Goal: Task Accomplishment & Management: Complete application form

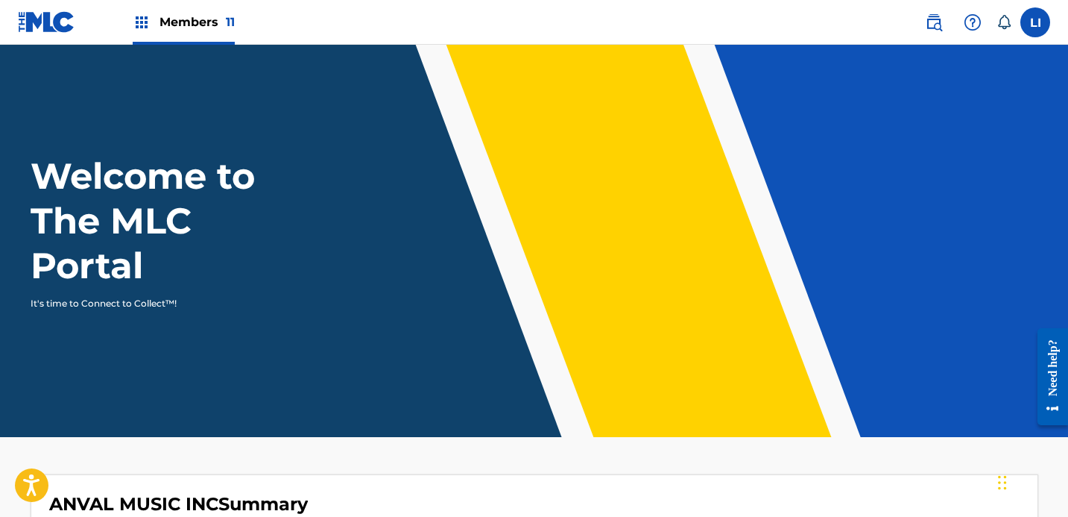
click at [197, 37] on div "Members 11" at bounding box center [184, 22] width 102 height 44
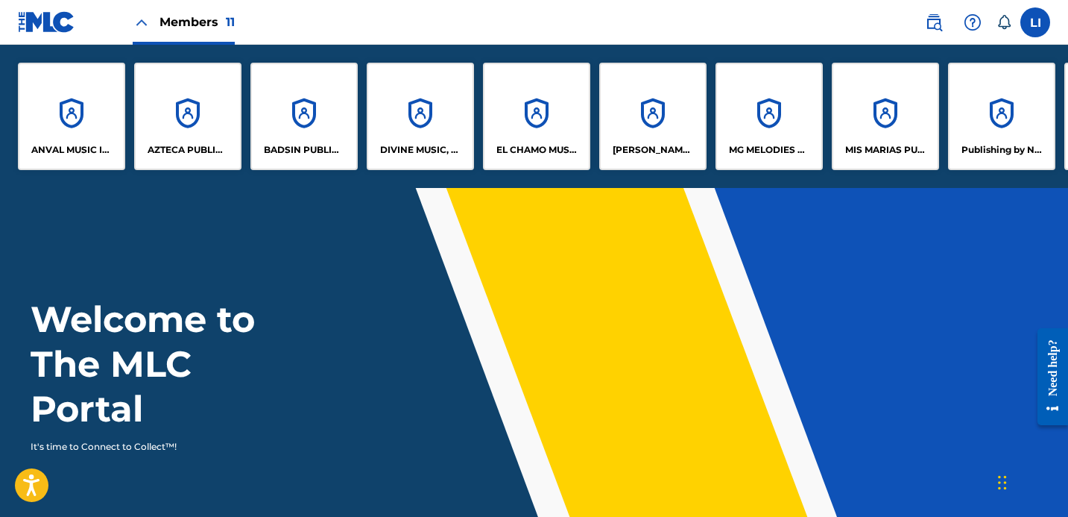
click at [145, 211] on header "Welcome to The MLC Portal It's time to Connect to Collect™!" at bounding box center [534, 384] width 1068 height 392
click at [425, 272] on header "Welcome to The MLC Portal It's time to Connect to Collect™!" at bounding box center [534, 384] width 1068 height 392
click at [423, 150] on p "DIVINE MUSIC, INC." at bounding box center [420, 149] width 81 height 13
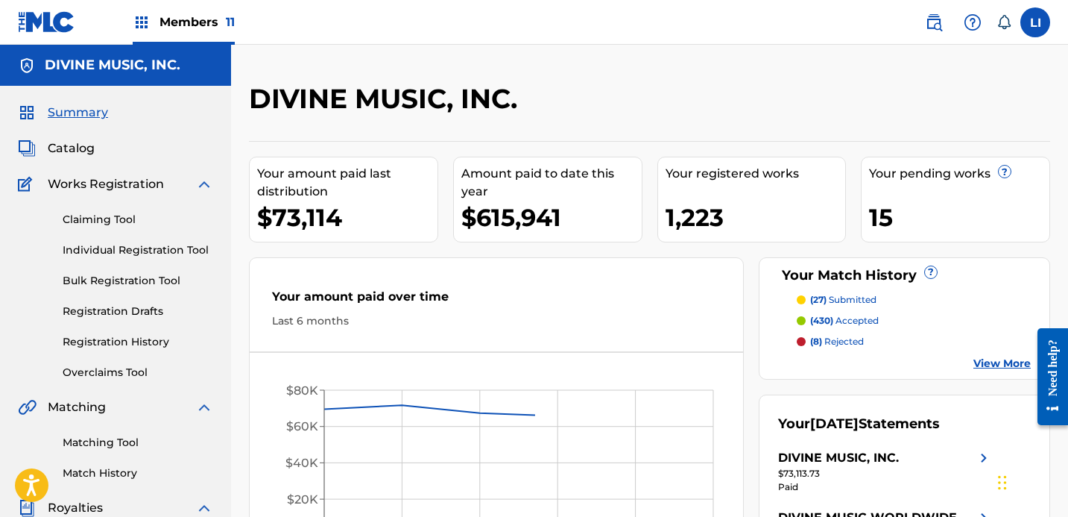
click at [83, 137] on div "Summary Catalog Works Registration Claiming Tool Individual Registration Tool B…" at bounding box center [115, 469] width 231 height 767
click at [78, 148] on span "Catalog" at bounding box center [71, 148] width 47 height 18
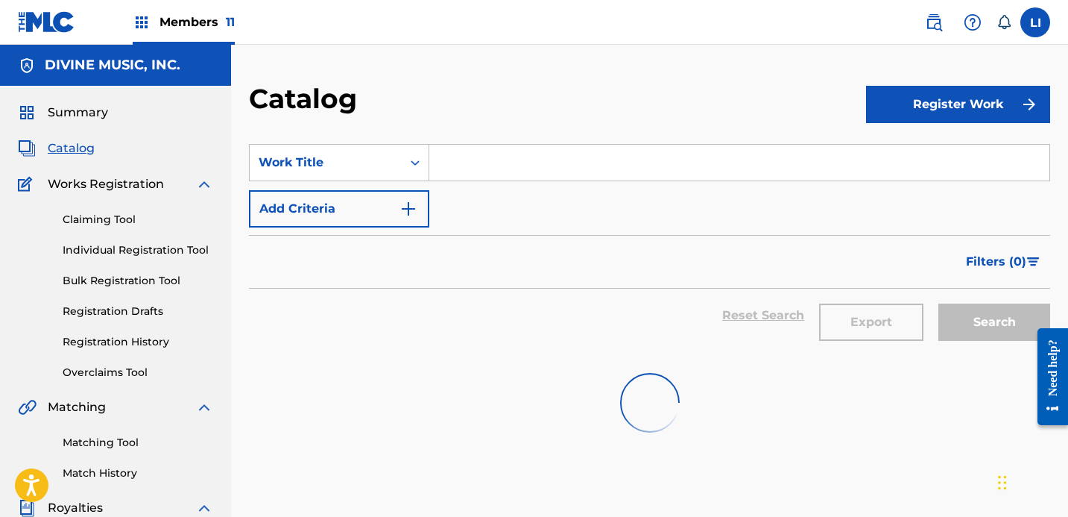
click at [146, 262] on div "Claiming Tool Individual Registration Tool Bulk Registration Tool Registration …" at bounding box center [115, 286] width 195 height 187
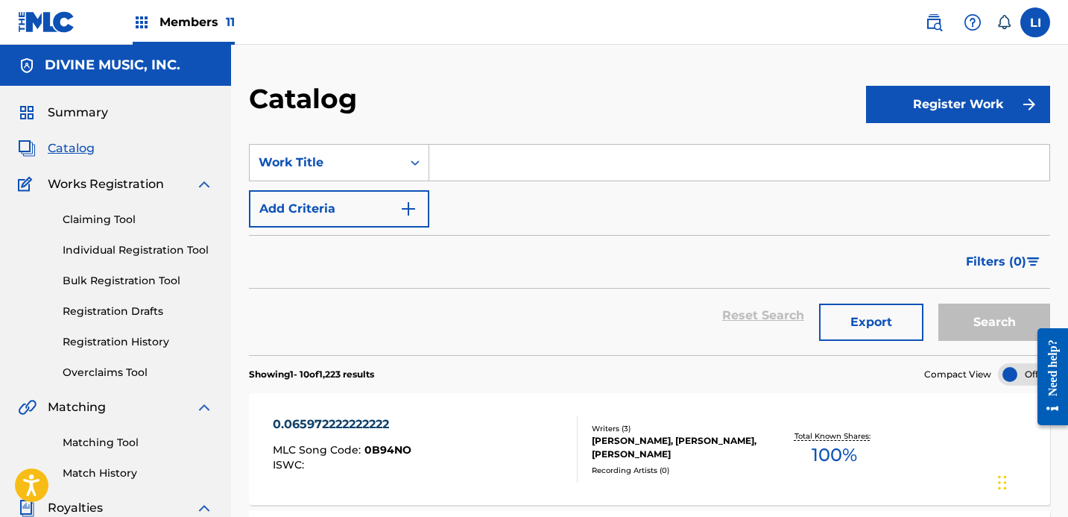
click at [148, 255] on link "Individual Registration Tool" at bounding box center [138, 250] width 151 height 16
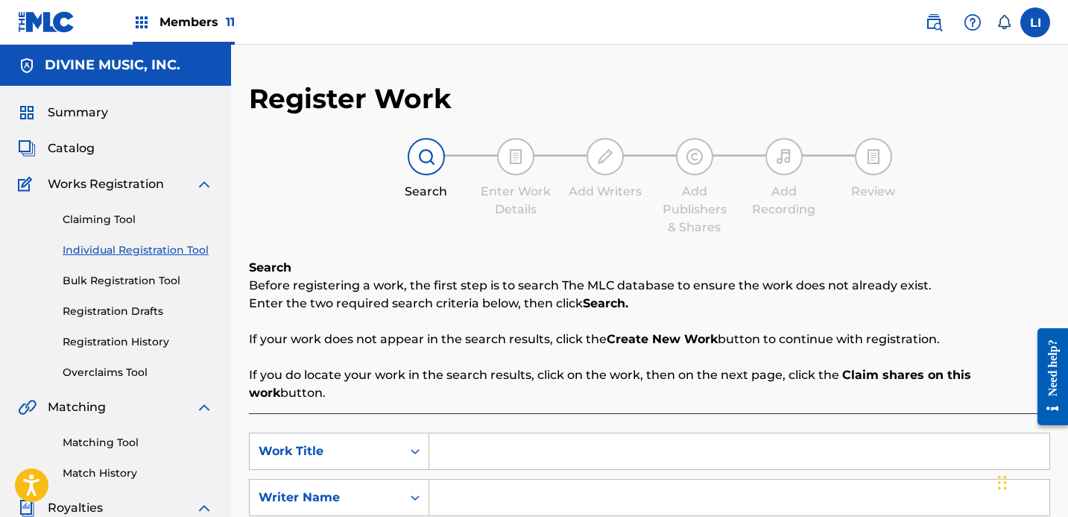
click at [261, 241] on div "Register Work Search Enter Work Details Add Writers Add Publishers & Shares Add…" at bounding box center [649, 377] width 801 height 591
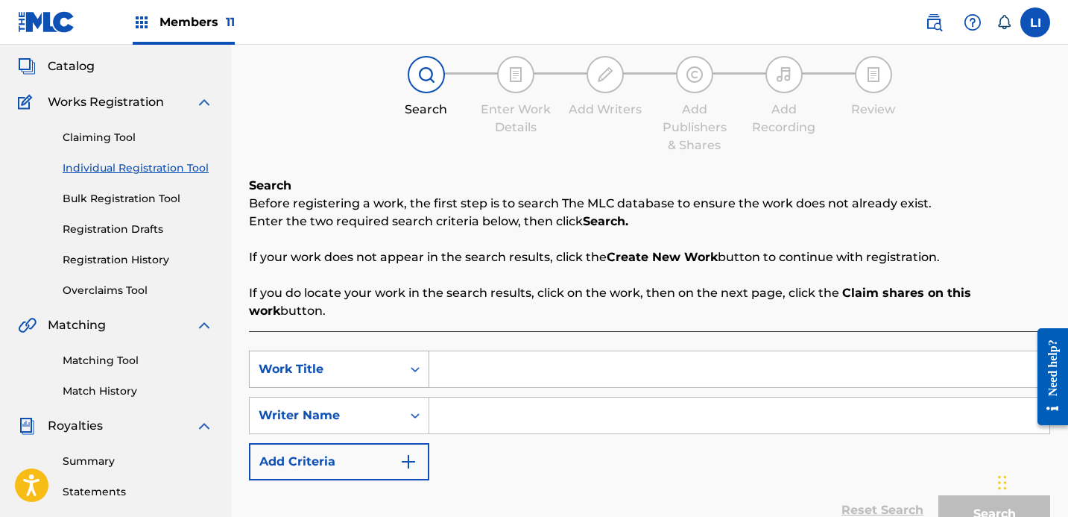
scroll to position [145, 0]
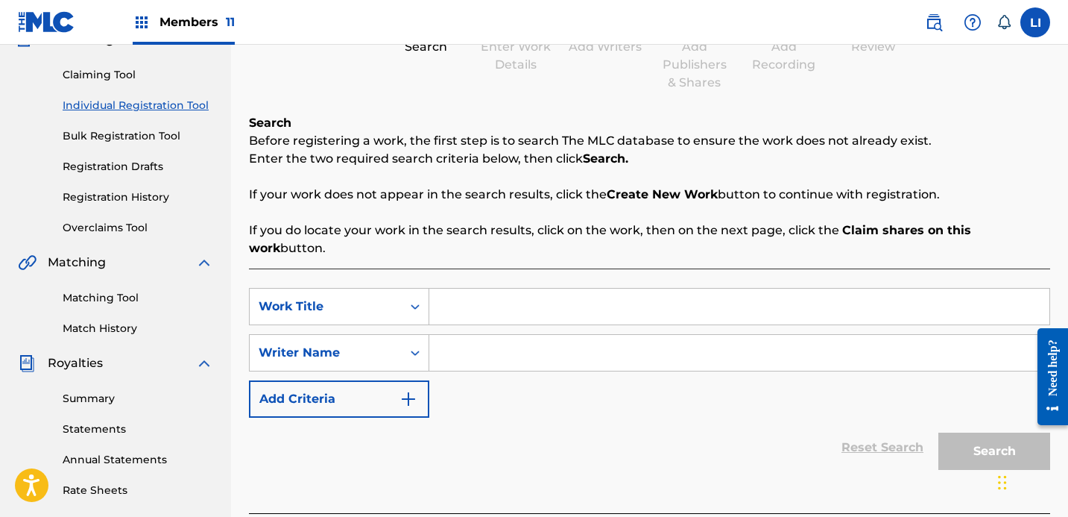
click at [489, 291] on input "Search Form" at bounding box center [739, 306] width 620 height 36
type input "EL DRAGON"
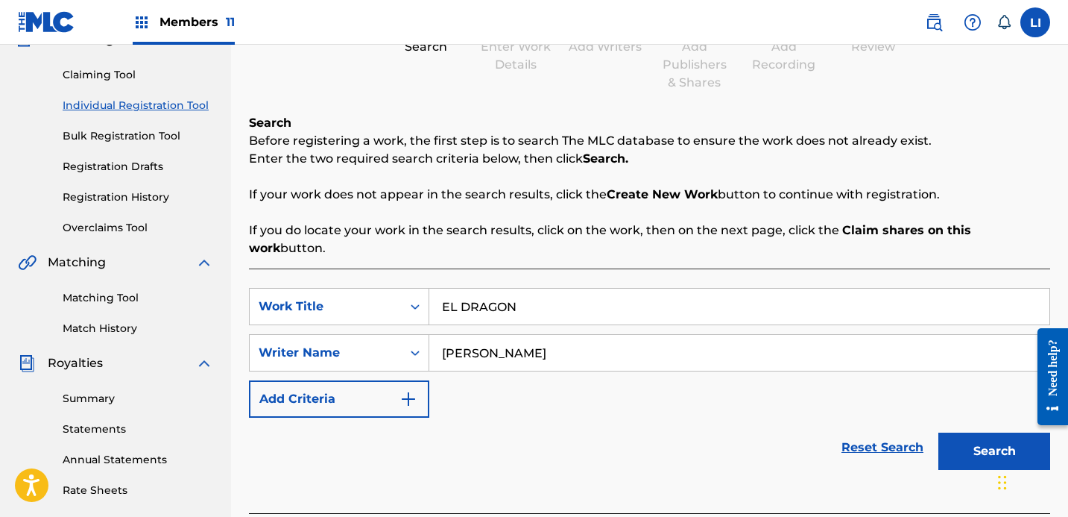
type input "[PERSON_NAME]"
click at [939, 432] on button "Search" at bounding box center [995, 450] width 112 height 37
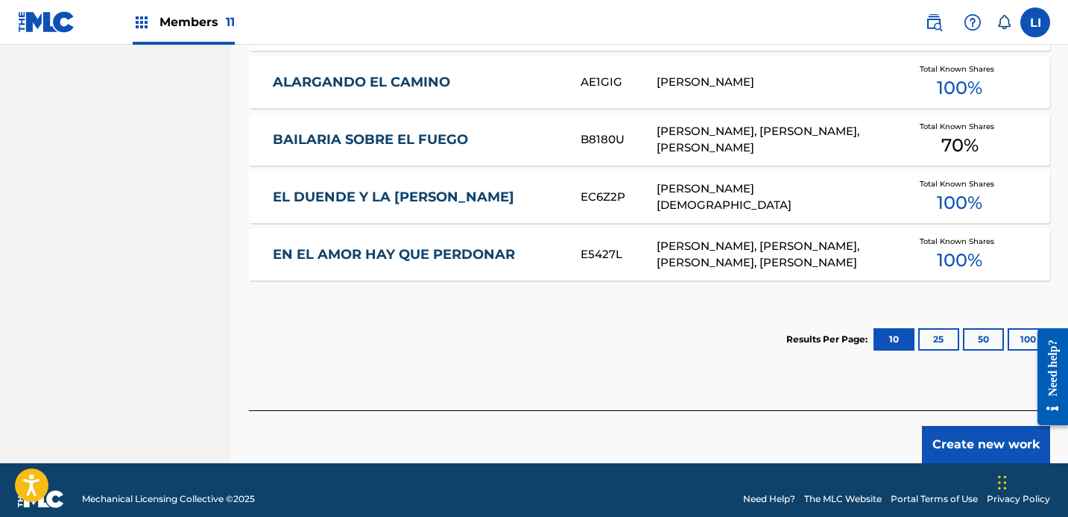
click at [957, 427] on button "Create new work" at bounding box center [986, 444] width 128 height 37
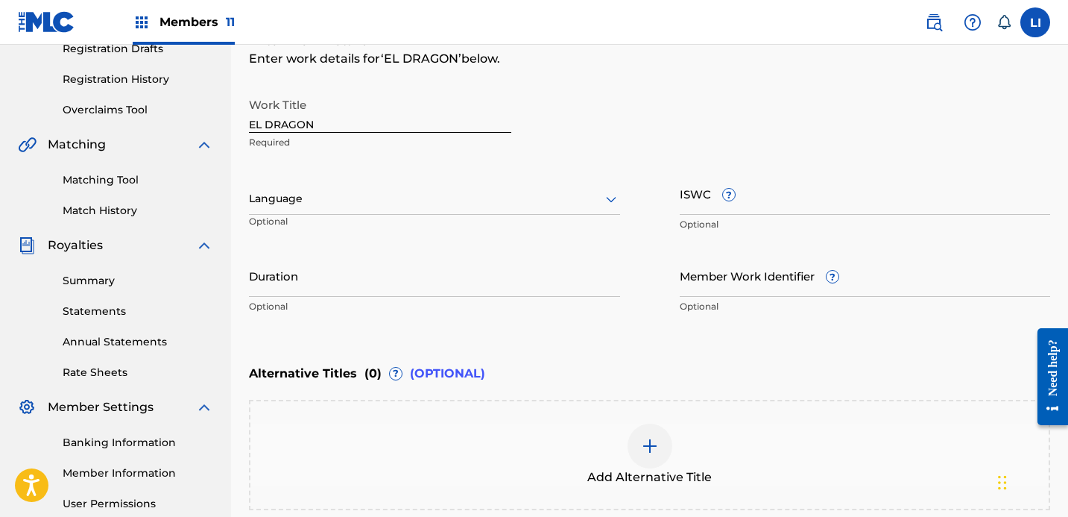
scroll to position [164, 0]
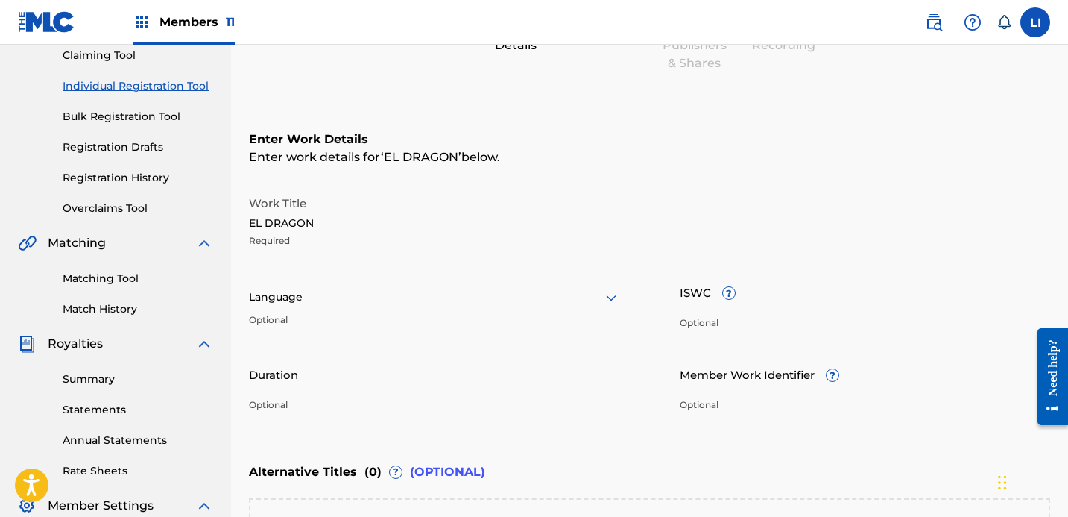
click at [289, 293] on div at bounding box center [434, 297] width 371 height 19
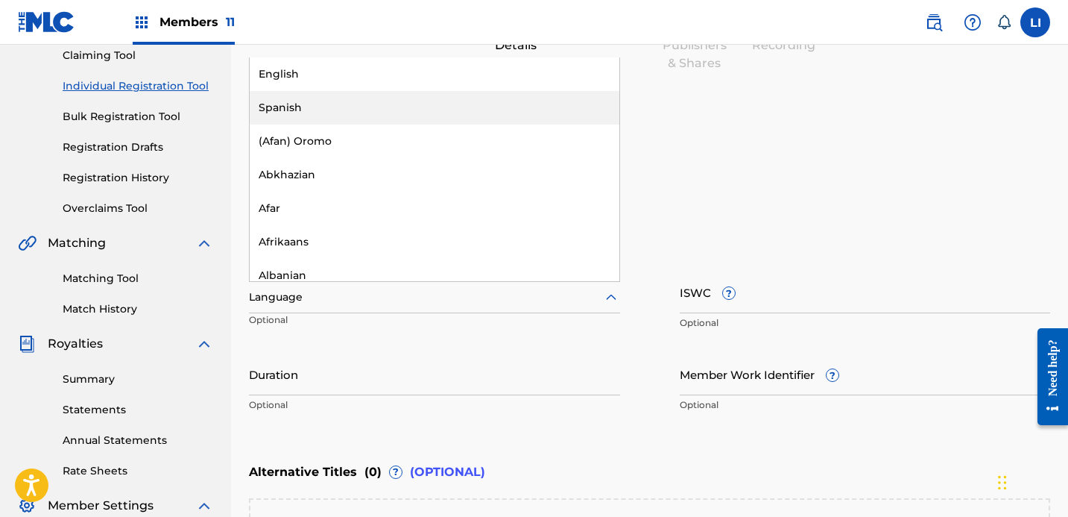
click at [293, 113] on div "Spanish" at bounding box center [435, 108] width 370 height 34
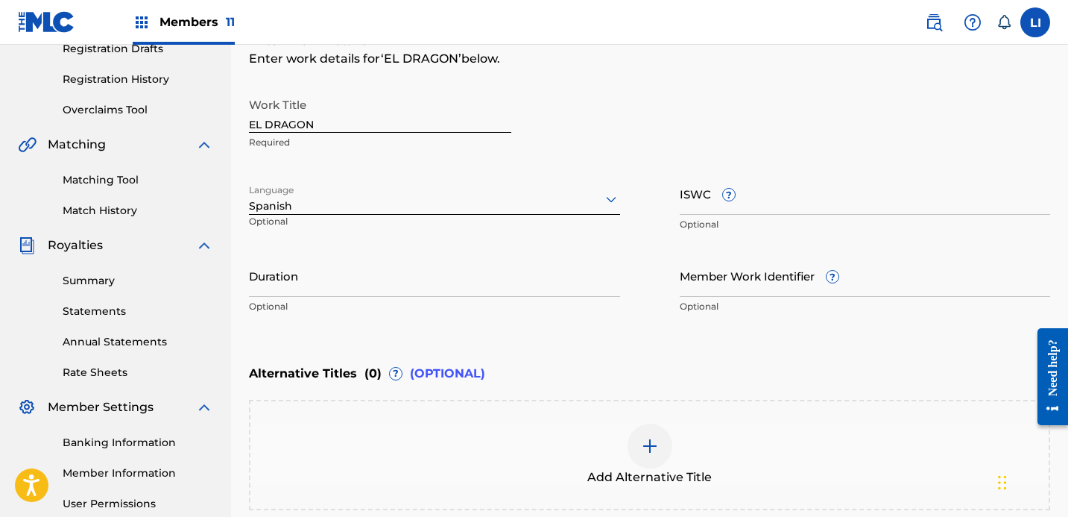
scroll to position [293, 0]
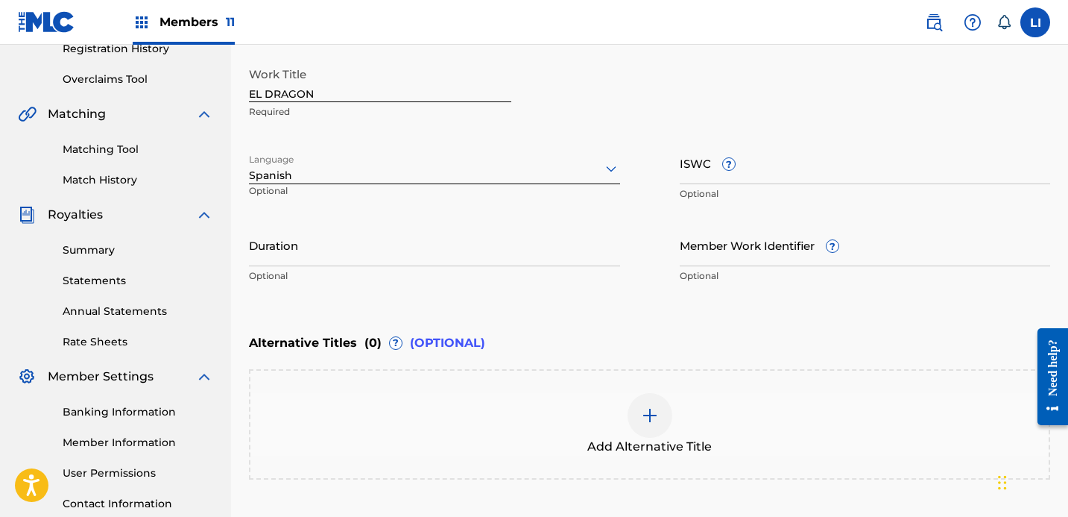
click at [287, 232] on input "Duration" at bounding box center [434, 245] width 371 height 42
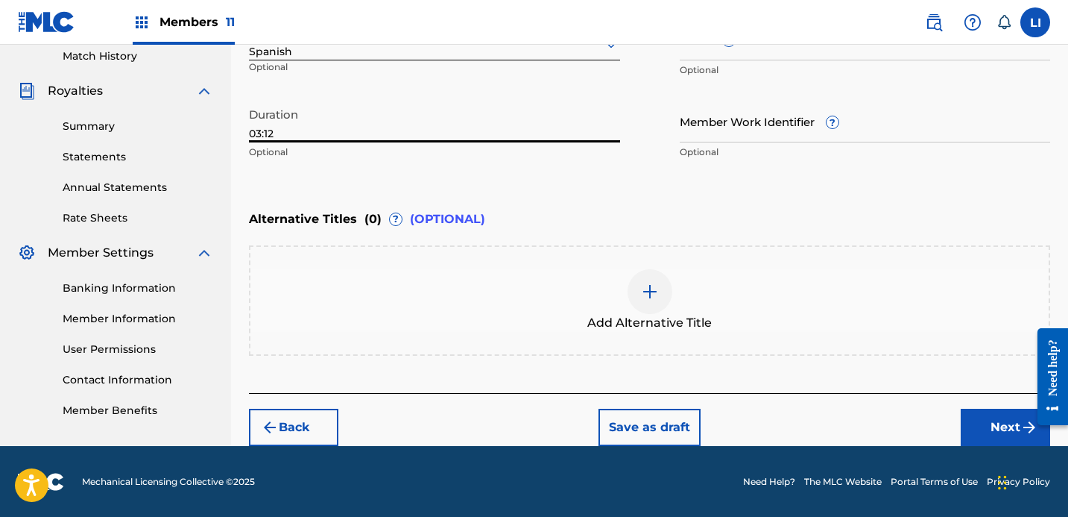
type input "03:12"
click at [991, 427] on button "Next" at bounding box center [1005, 427] width 89 height 37
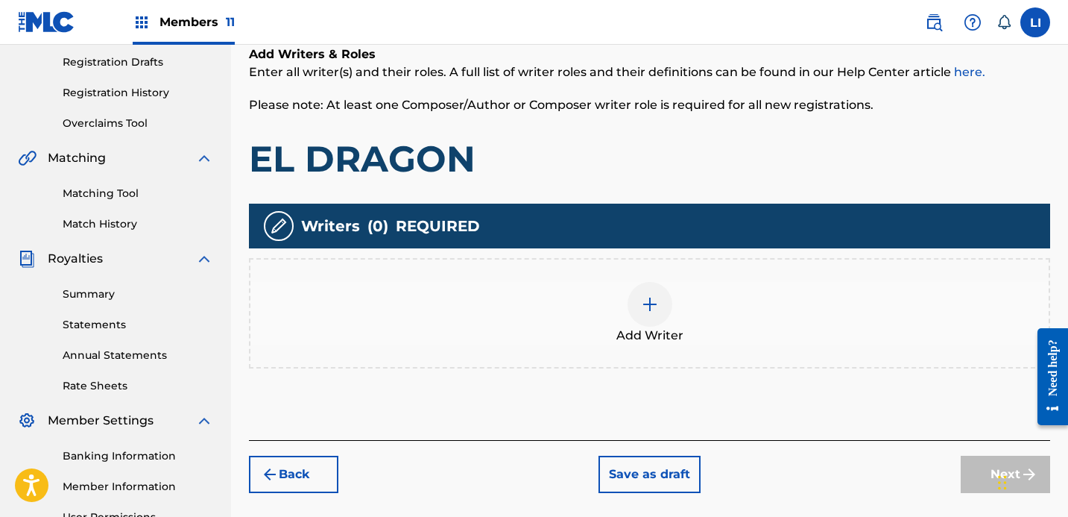
scroll to position [262, 0]
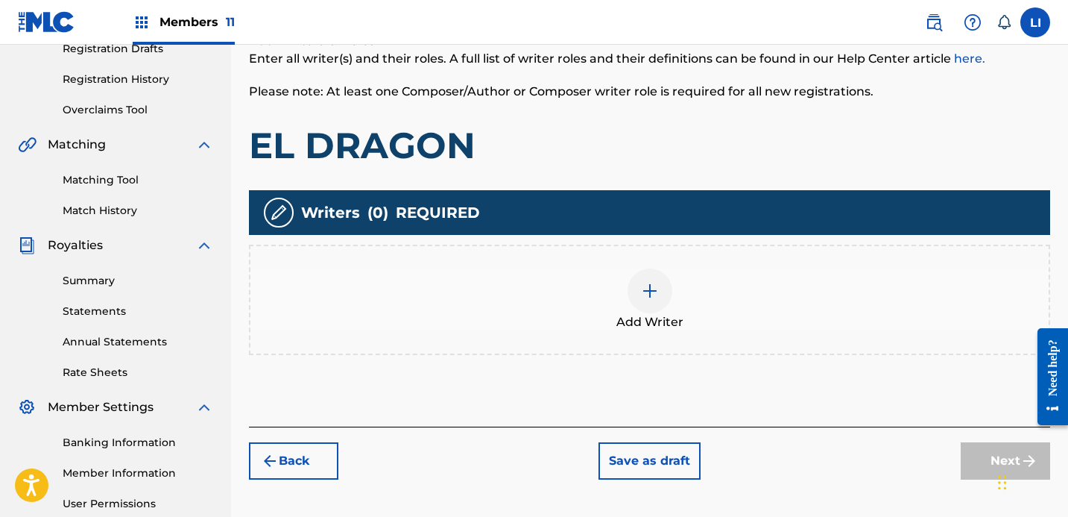
click at [580, 309] on div "Add Writer" at bounding box center [649, 299] width 798 height 63
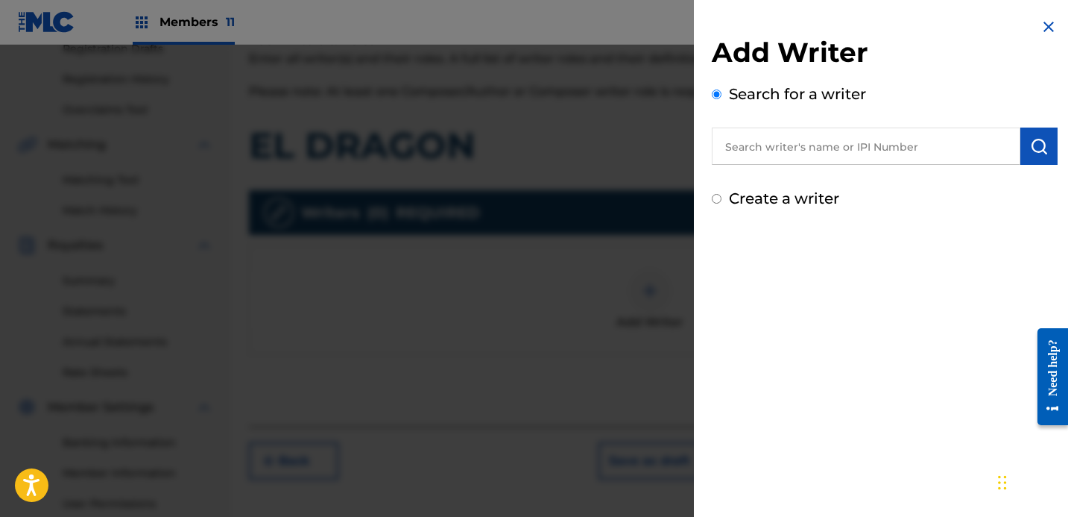
click at [748, 215] on div "Add Writer Search for a writer Create a writer" at bounding box center [885, 113] width 382 height 227
click at [751, 202] on label "Create a writer" at bounding box center [784, 198] width 110 height 18
radio input "true"
click at [722, 202] on input "Create a writer" at bounding box center [717, 199] width 10 height 10
radio input "false"
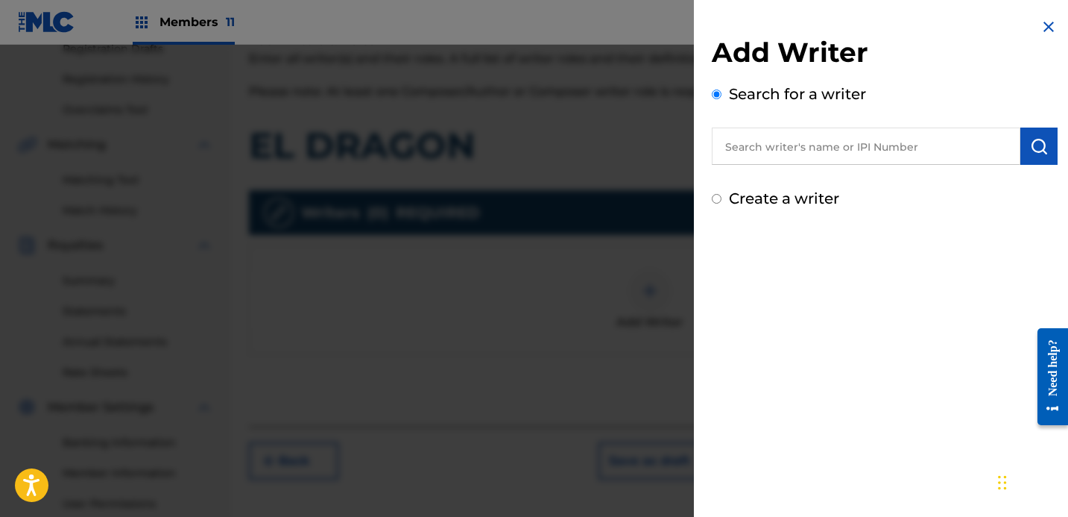
radio input "true"
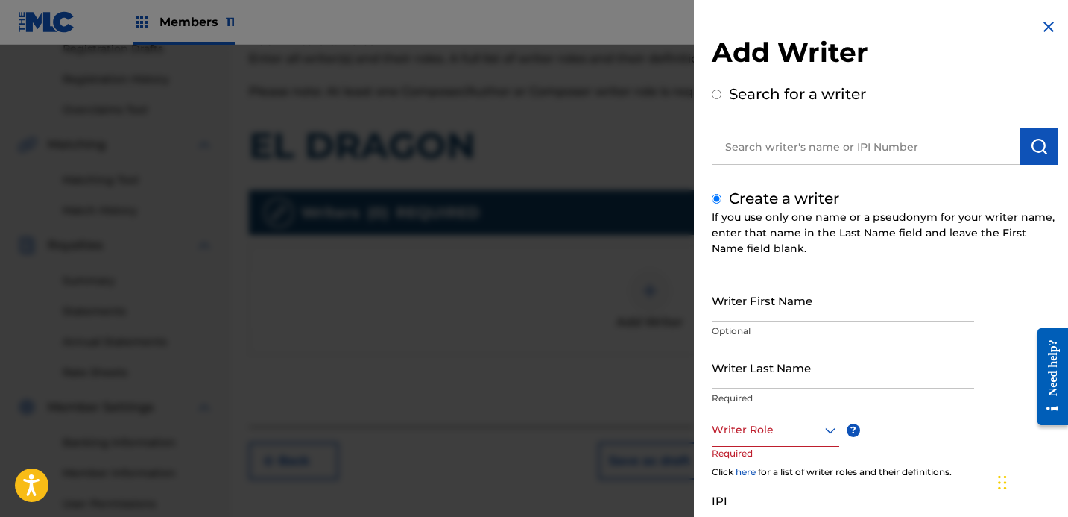
click at [756, 300] on input "Writer First Name" at bounding box center [843, 300] width 262 height 42
type input "V"
type input "B"
type input "E"
type input "[PERSON_NAME]"
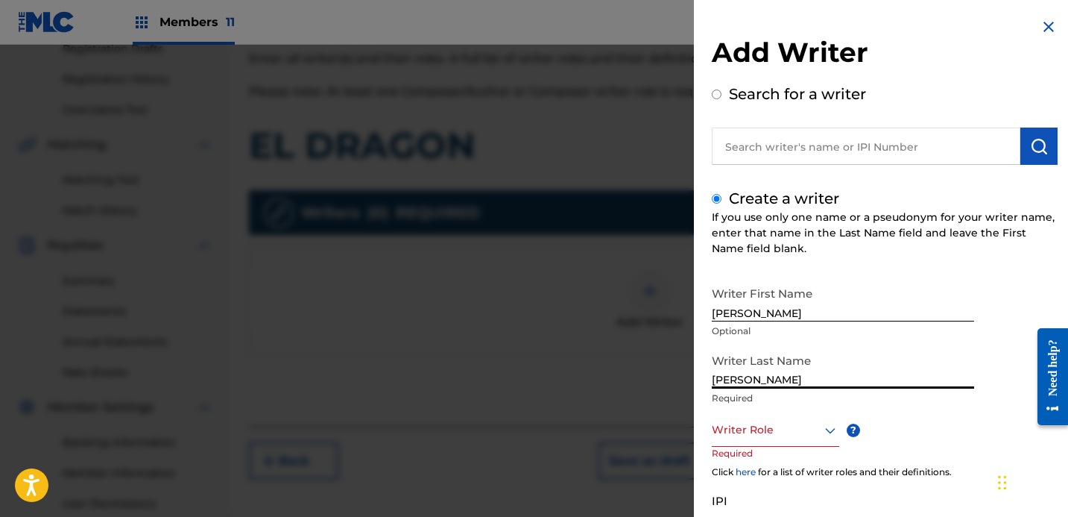
type input "[PERSON_NAME]"
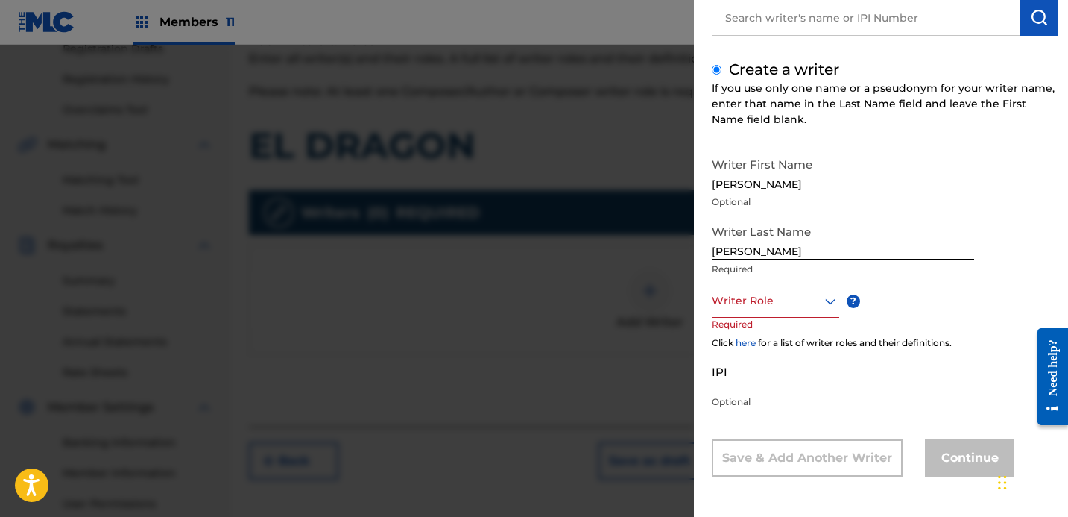
click at [746, 300] on div at bounding box center [775, 300] width 127 height 19
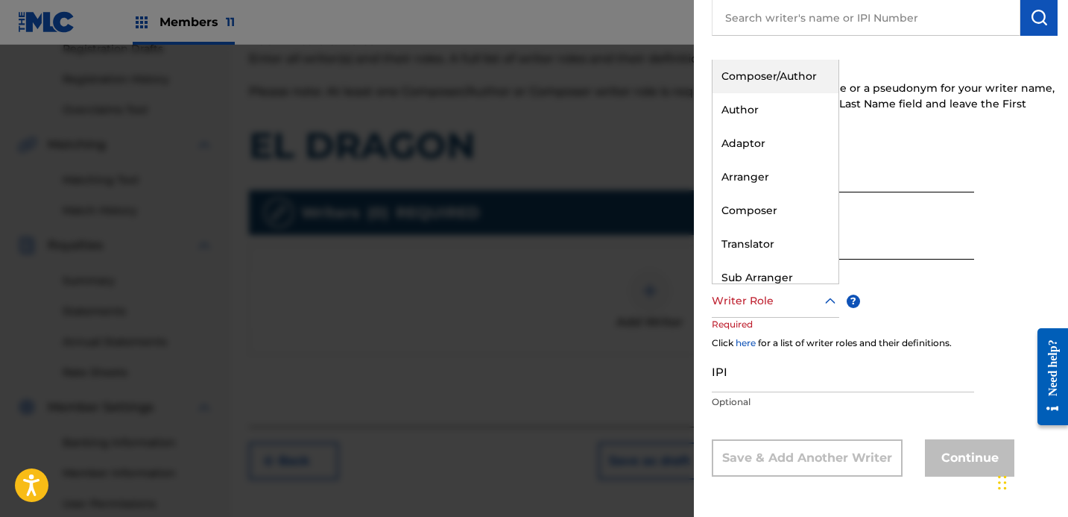
click at [774, 72] on div "Composer/Author" at bounding box center [776, 77] width 126 height 34
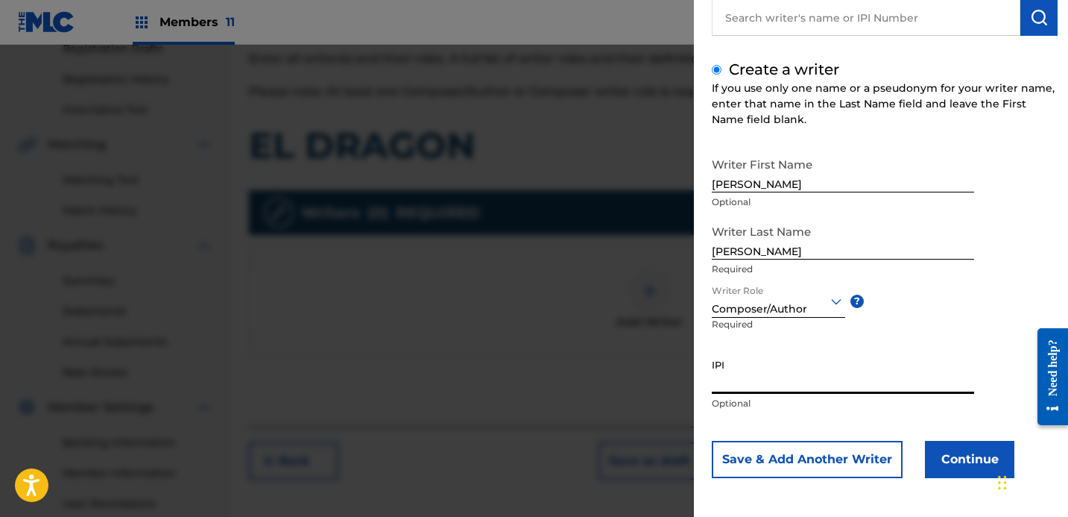
click at [776, 368] on input "IPI" at bounding box center [843, 372] width 262 height 42
type input "0"
type input "1286121461"
click at [933, 466] on button "Continue" at bounding box center [969, 459] width 89 height 37
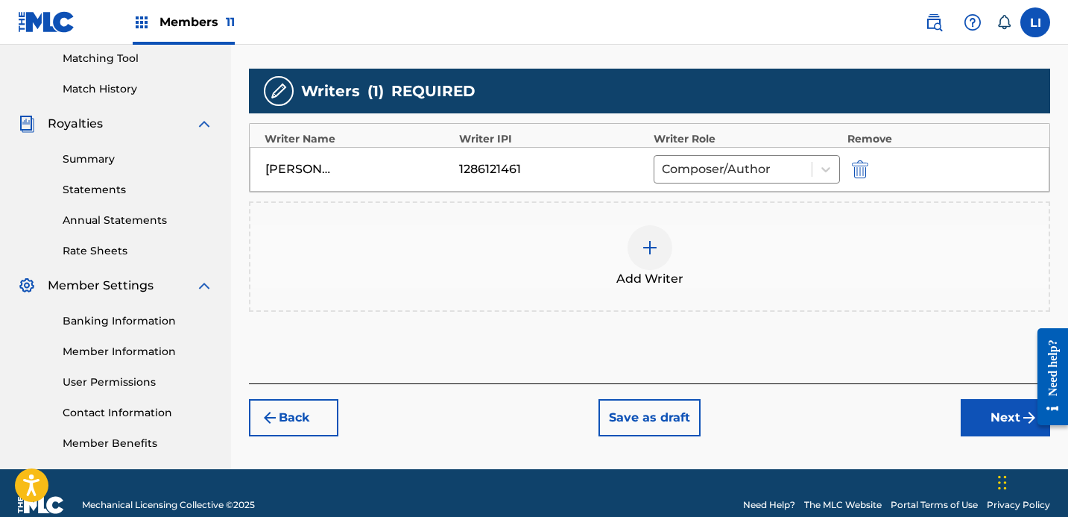
click at [977, 428] on button "Next" at bounding box center [1005, 417] width 89 height 37
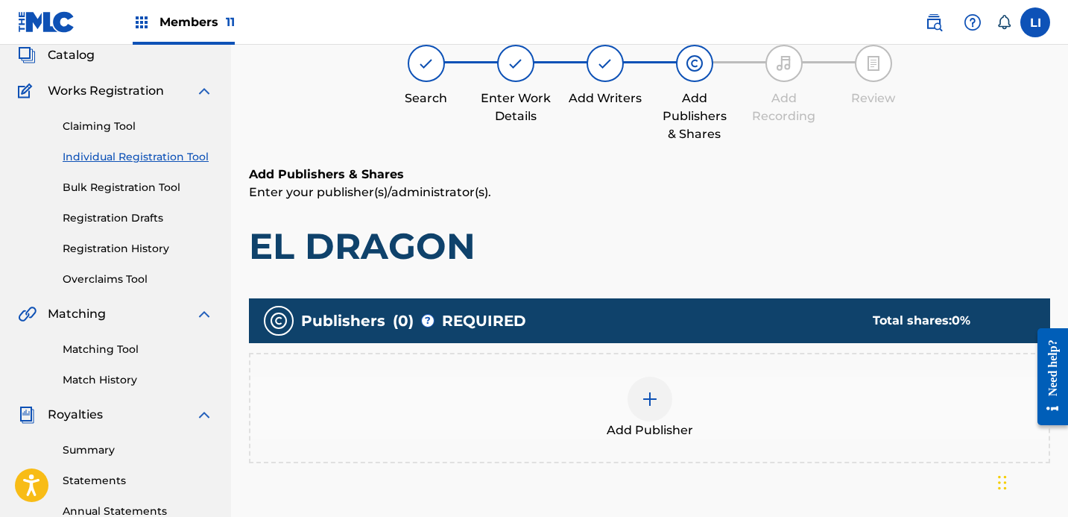
scroll to position [94, 0]
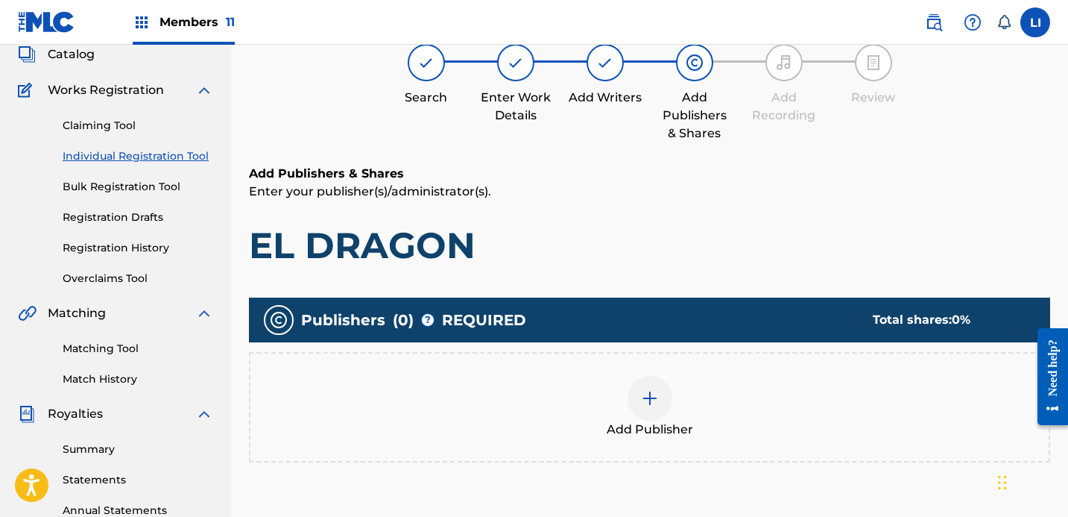
click at [701, 382] on div "Add Publisher" at bounding box center [649, 407] width 798 height 63
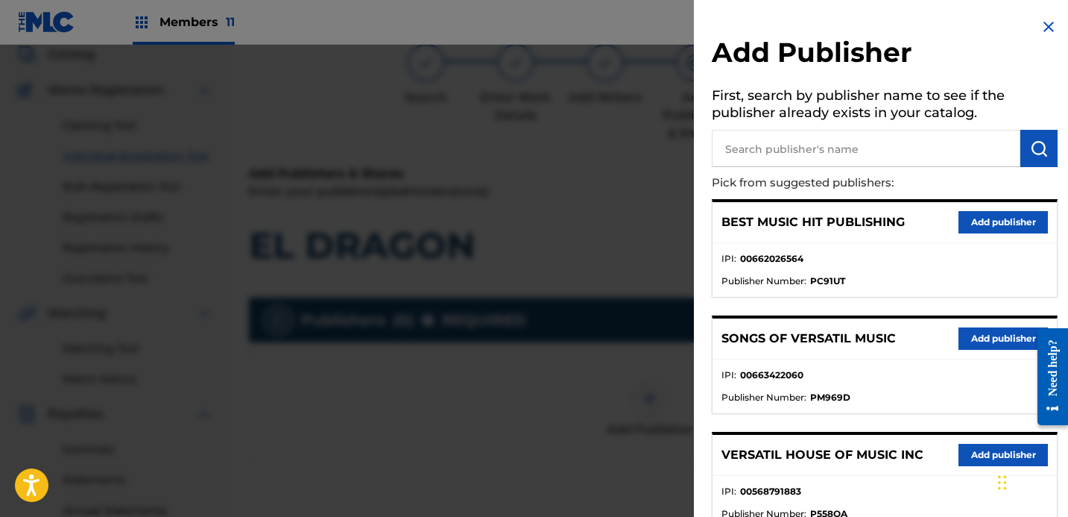
click at [780, 154] on input "text" at bounding box center [866, 148] width 309 height 37
type input "SONGS OF DI"
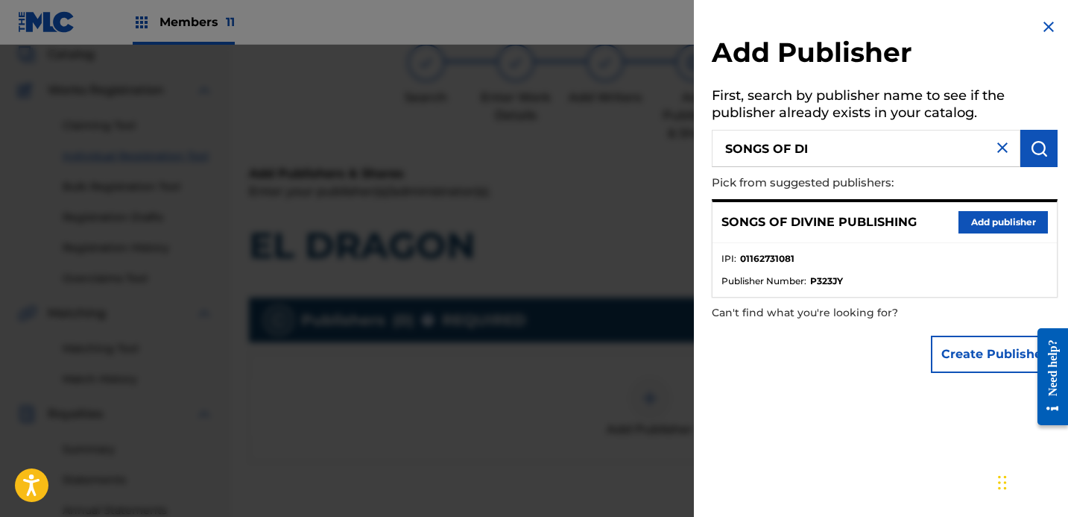
click at [991, 227] on button "Add publisher" at bounding box center [1003, 222] width 89 height 22
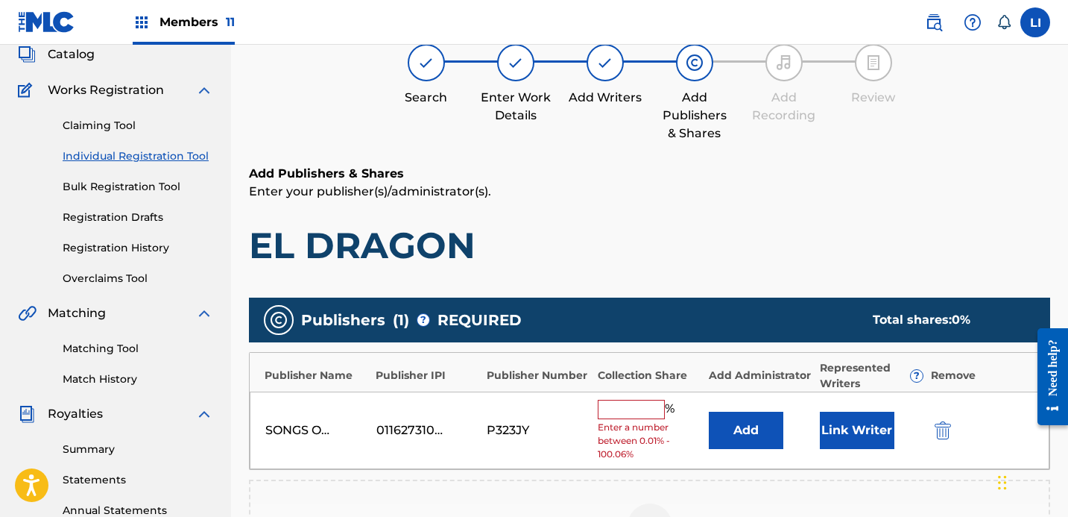
drag, startPoint x: 748, startPoint y: 397, endPoint x: 748, endPoint y: 413, distance: 16.4
click at [748, 406] on div "SONGS OF DIVINE PUBLISHING 01162731081 P323JY % Enter a number between 0.01% - …" at bounding box center [650, 430] width 800 height 78
click at [748, 414] on button "Add" at bounding box center [746, 429] width 75 height 37
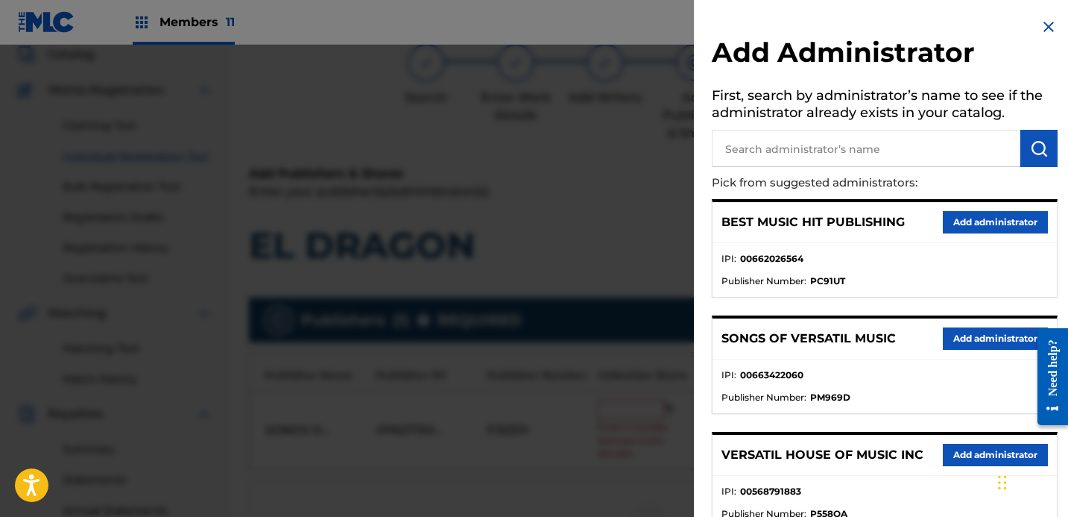
click at [779, 134] on input "text" at bounding box center [866, 148] width 309 height 37
